Goal: Task Accomplishment & Management: Manage account settings

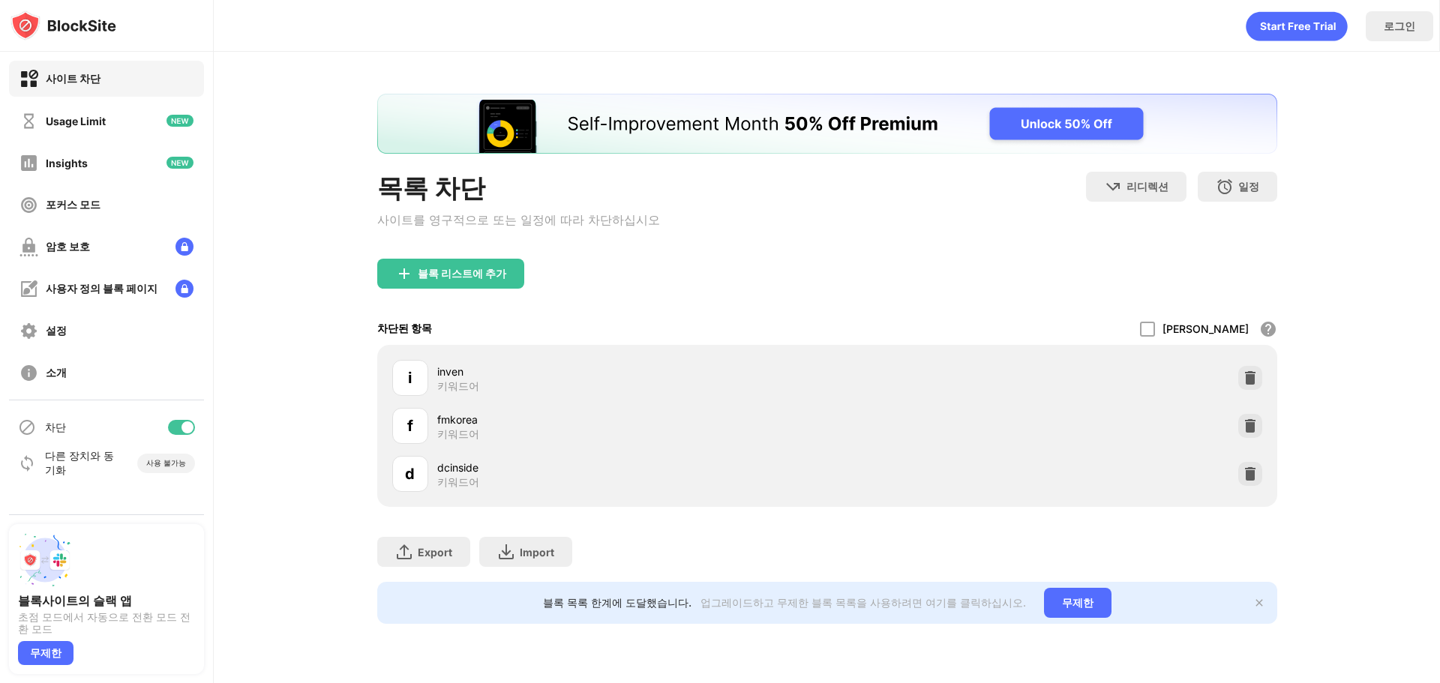
click at [1243, 319] on div "허용 모드 화이트리스트의 모든 웹 사이트를 제외한 모든 웹 사이트를 차단합니다. 화이트리스트 모드는 URL 에서만 작동하며 범주 또는 키워드를…" at bounding box center [1208, 329] width 137 height 32
click at [1248, 375] on img at bounding box center [1250, 377] width 15 height 15
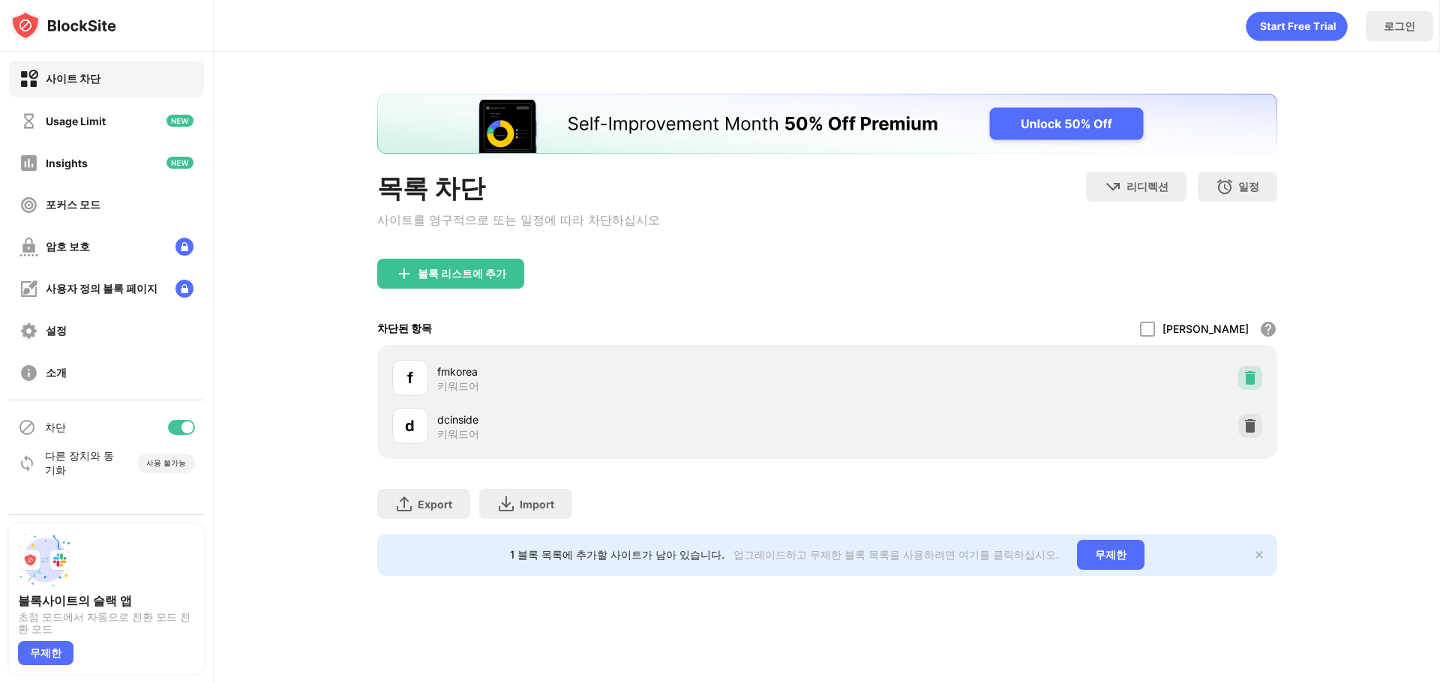
click at [1248, 375] on img at bounding box center [1250, 377] width 15 height 15
click at [1248, 418] on img at bounding box center [1250, 425] width 15 height 15
